Goal: Navigation & Orientation: Find specific page/section

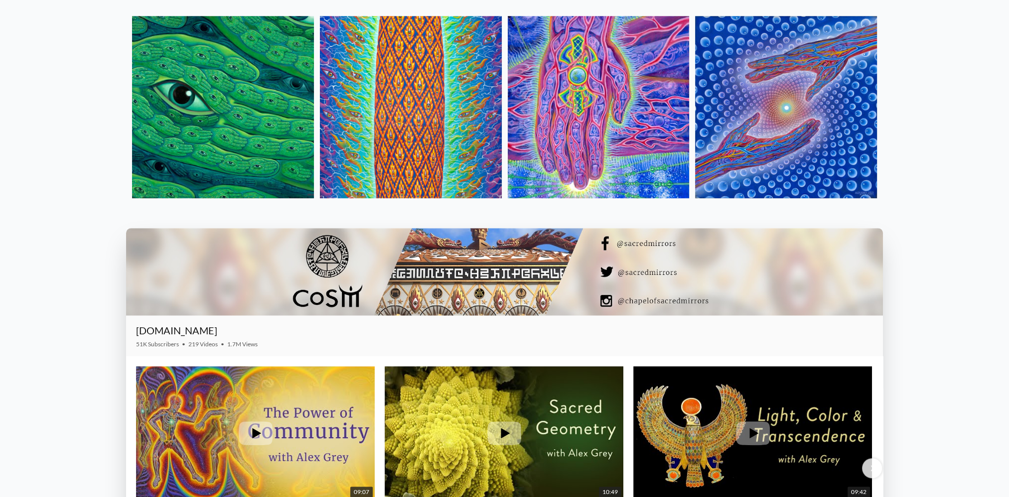
scroll to position [1496, 0]
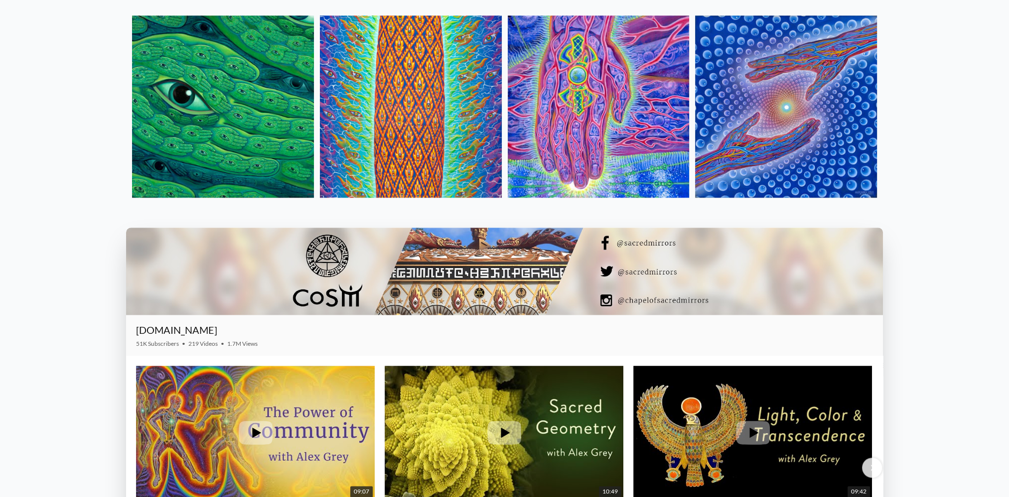
drag, startPoint x: 1006, startPoint y: 291, endPoint x: 1012, endPoint y: 306, distance: 16.1
click at [1009, 306] on html "Art Writings About" at bounding box center [504, 13] width 1009 height 3018
drag, startPoint x: 1012, startPoint y: 306, endPoint x: 985, endPoint y: 329, distance: 35.4
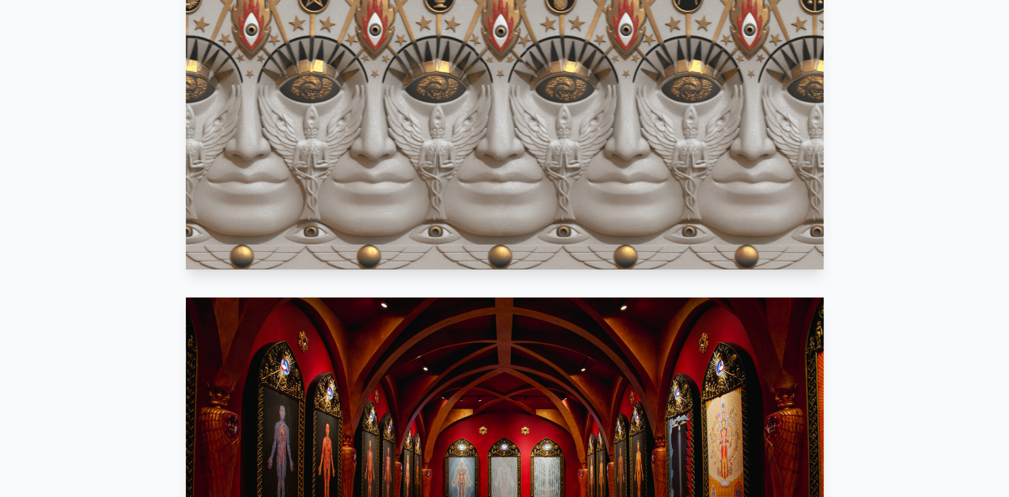
scroll to position [0, 0]
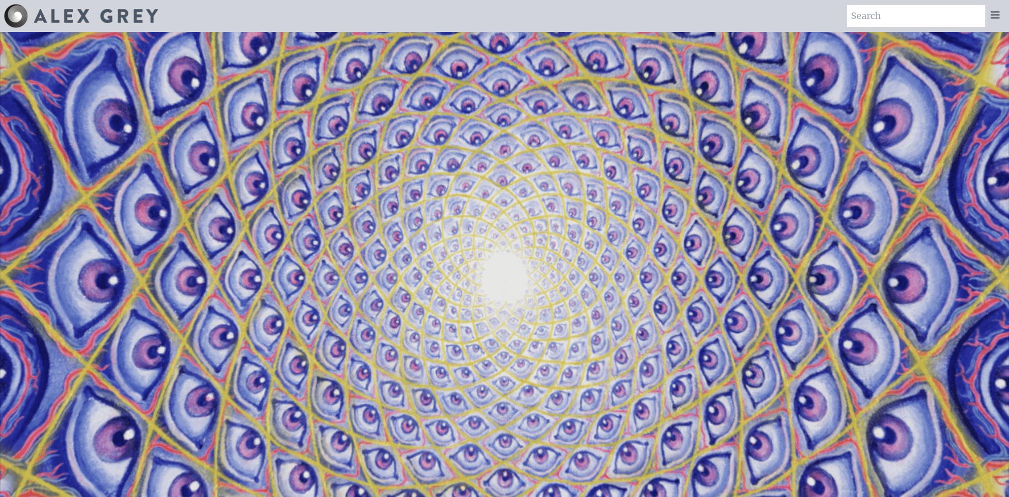
click at [999, 17] on icon at bounding box center [996, 15] width 8 height 6
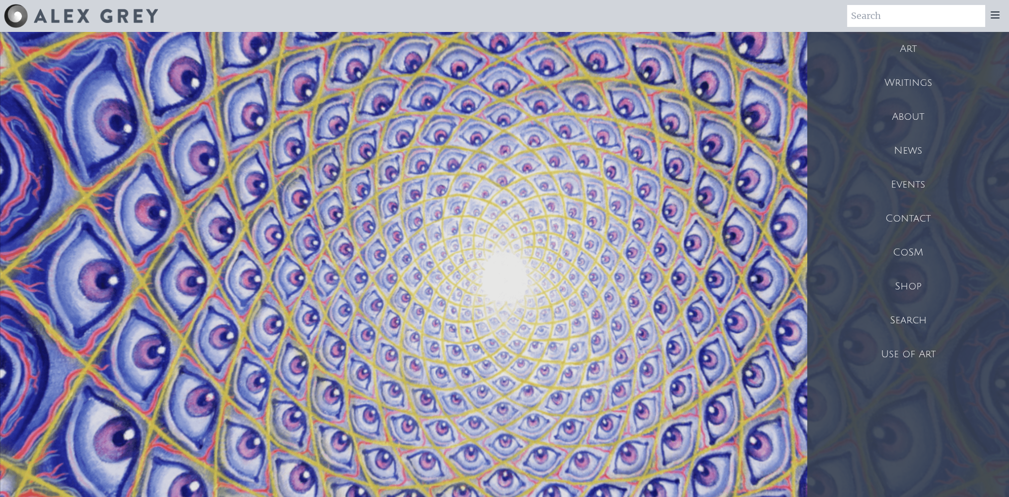
click at [908, 53] on div "Art" at bounding box center [909, 49] width 202 height 34
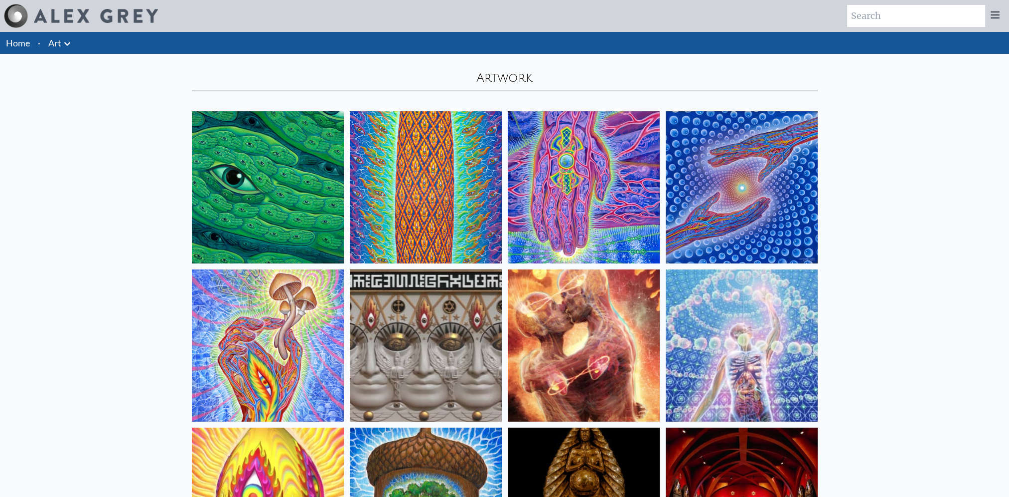
click at [1000, 15] on icon at bounding box center [996, 15] width 12 height 12
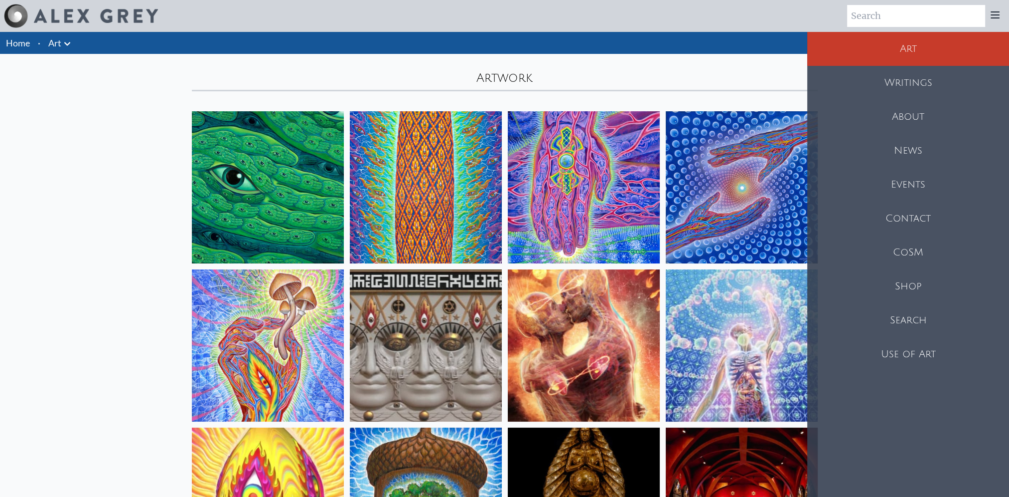
click at [914, 295] on div "Shop" at bounding box center [909, 286] width 202 height 34
